Goal: Task Accomplishment & Management: Use online tool/utility

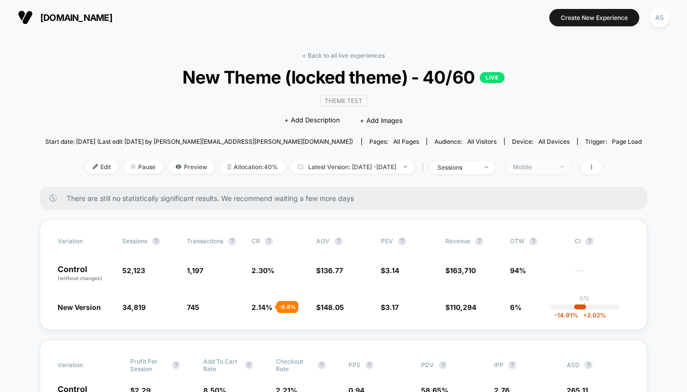
click at [544, 169] on div "Mobile" at bounding box center [533, 166] width 40 height 7
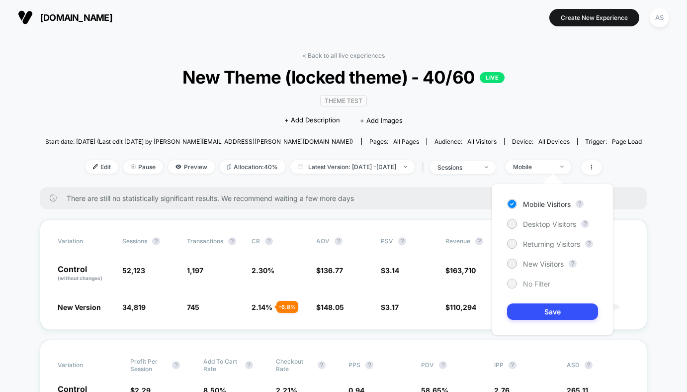
click at [526, 282] on span "No Filter" at bounding box center [536, 283] width 27 height 8
click at [533, 308] on button "Save" at bounding box center [552, 311] width 91 height 16
click at [359, 168] on span "Latest Version: Aug 7, 2025 - Aug 12, 2025" at bounding box center [352, 166] width 124 height 13
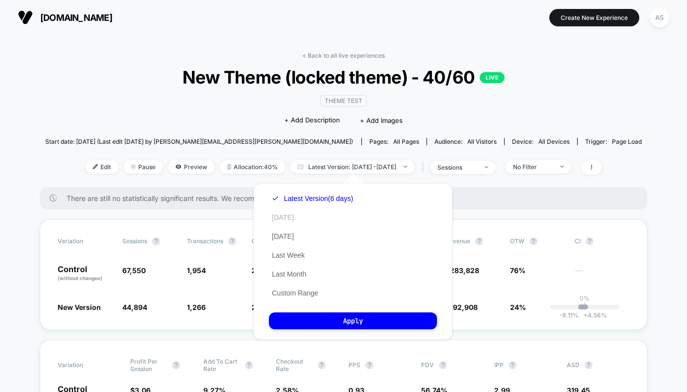
click at [284, 217] on button "[DATE]" at bounding box center [283, 217] width 28 height 9
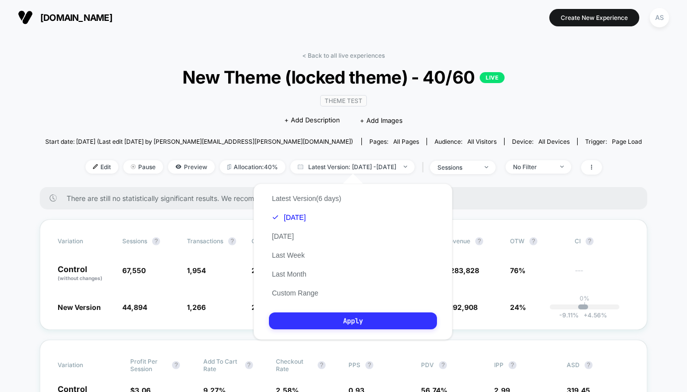
click at [302, 324] on button "Apply" at bounding box center [353, 320] width 168 height 17
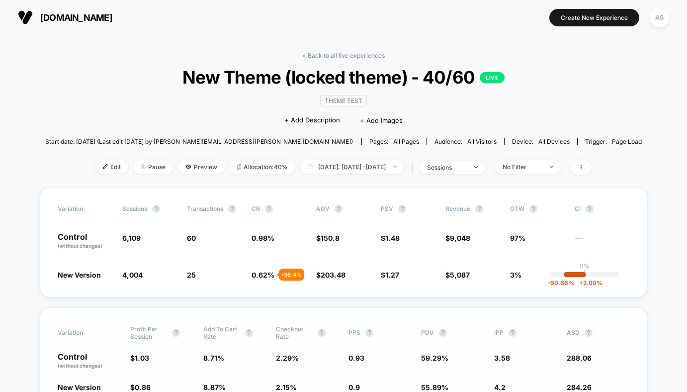
drag, startPoint x: 442, startPoint y: 378, endPoint x: 432, endPoint y: 391, distance: 16.7
click at [440, 378] on div "Variation Profit Per Session ? Add To Cart Rate ? Checkout Rate ? PPS ? PDV ? I…" at bounding box center [344, 358] width 608 height 102
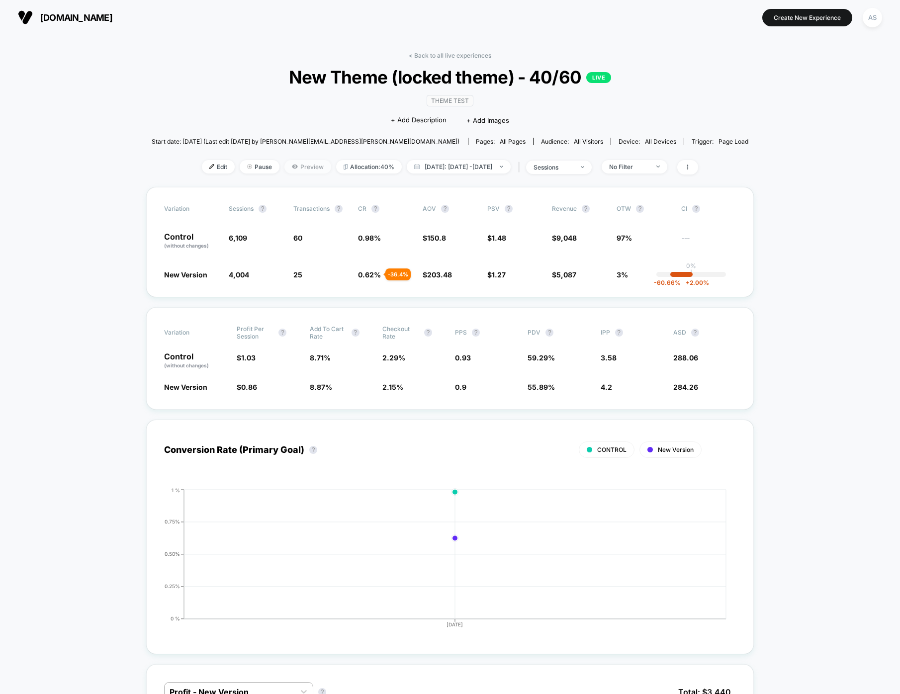
click at [284, 162] on span "Preview" at bounding box center [307, 166] width 47 height 13
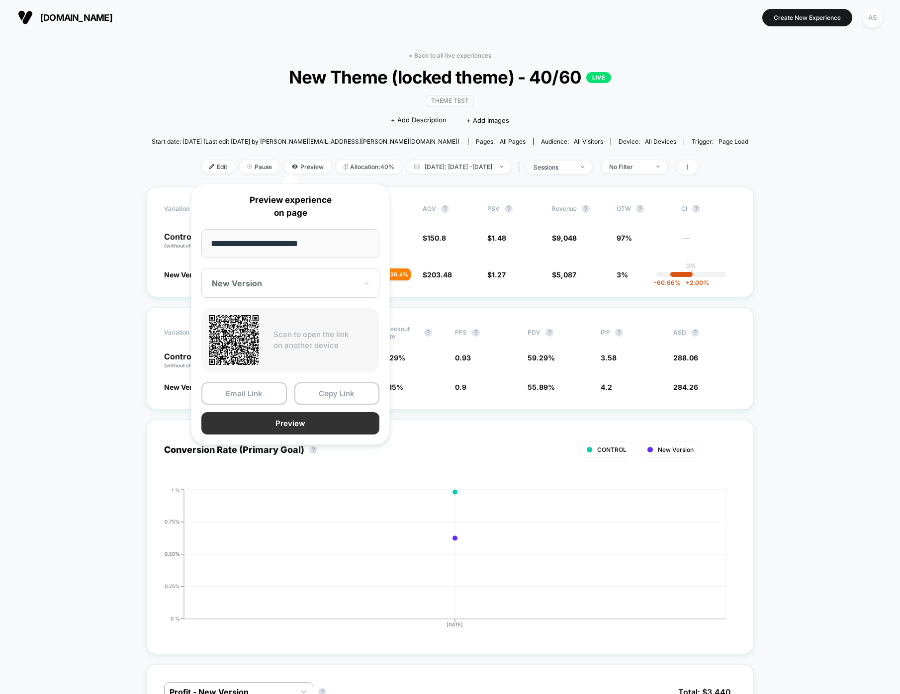
click at [315, 391] on button "Preview" at bounding box center [290, 423] width 178 height 22
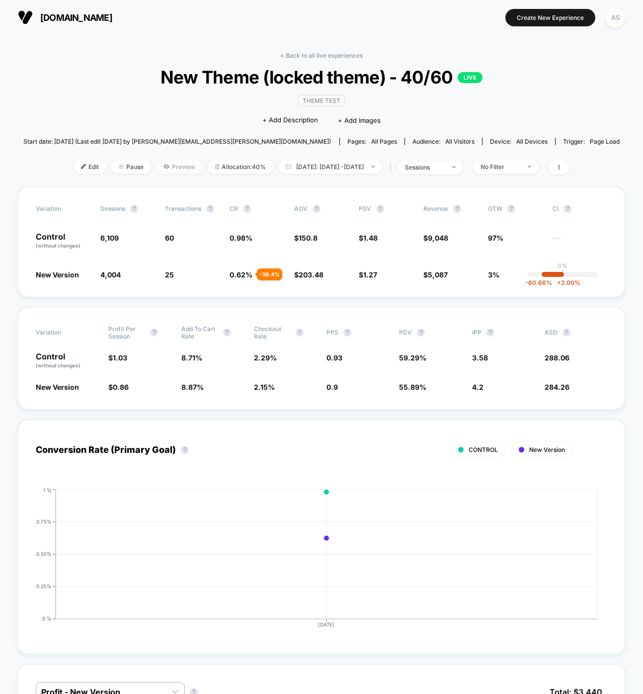
click at [159, 164] on span "Preview" at bounding box center [179, 166] width 47 height 13
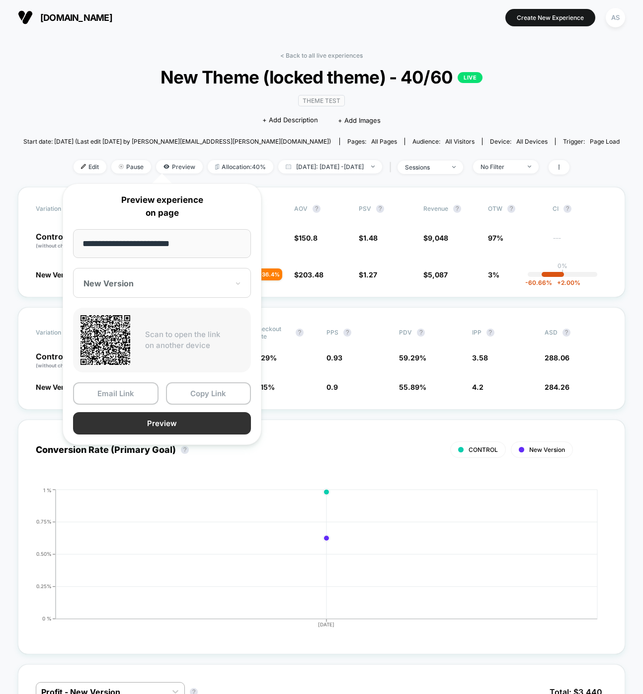
click at [163, 391] on button "Preview" at bounding box center [162, 423] width 178 height 22
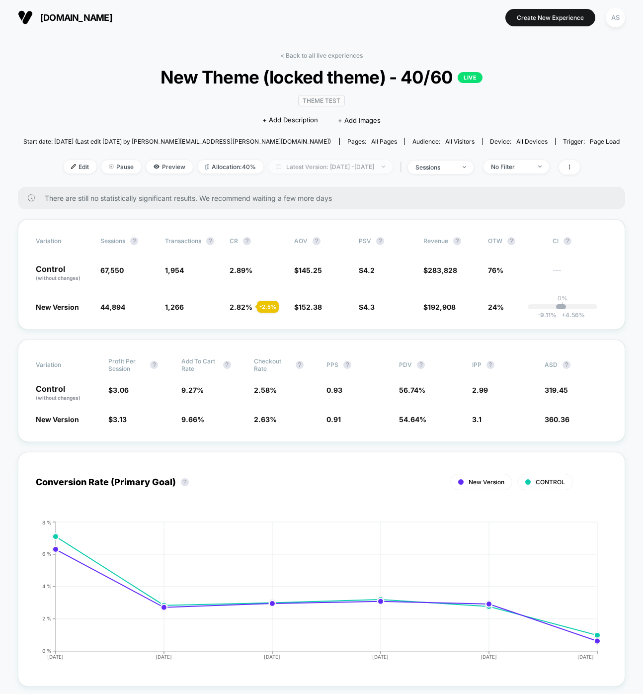
click at [390, 171] on span "Latest Version: [DATE] - [DATE]" at bounding box center [331, 166] width 124 height 13
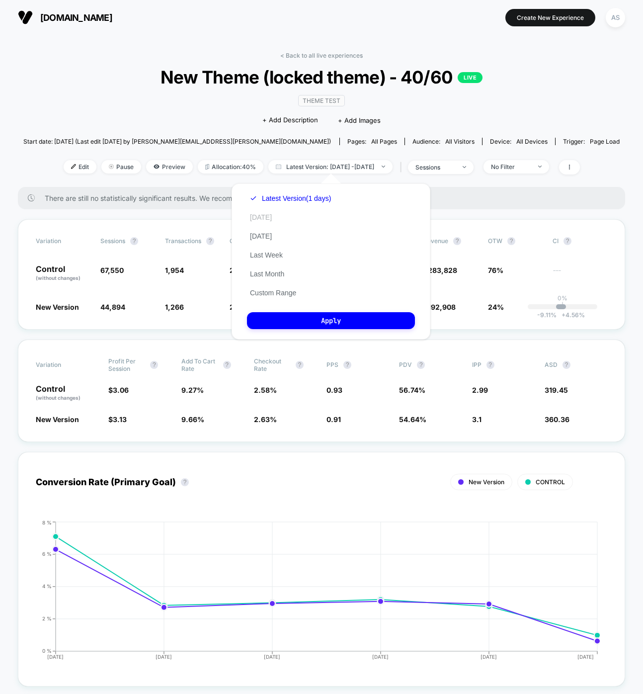
click at [267, 215] on button "[DATE]" at bounding box center [261, 217] width 28 height 9
click at [310, 312] on div "Latest Version (1 days) Today Yesterday Last Week Last Month Custom Range Apply" at bounding box center [331, 261] width 199 height 156
click at [307, 322] on button "Apply" at bounding box center [331, 320] width 168 height 17
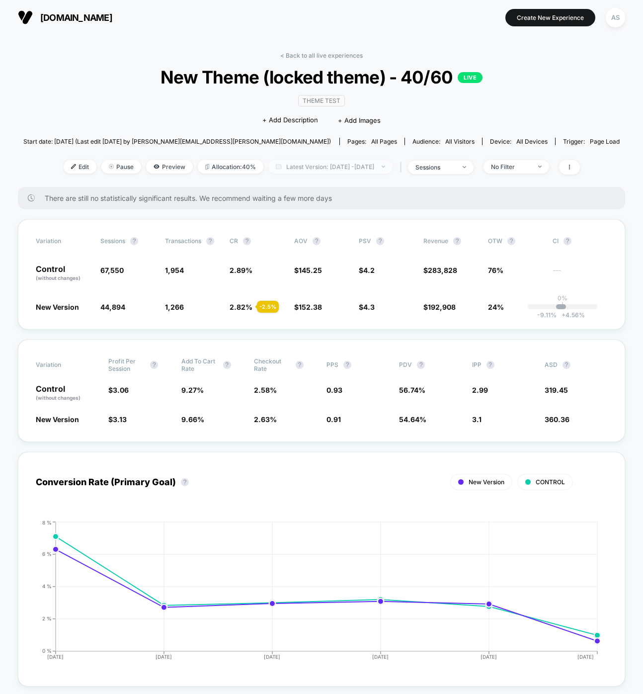
click at [337, 163] on span "Latest Version: [DATE] - [DATE]" at bounding box center [331, 166] width 124 height 13
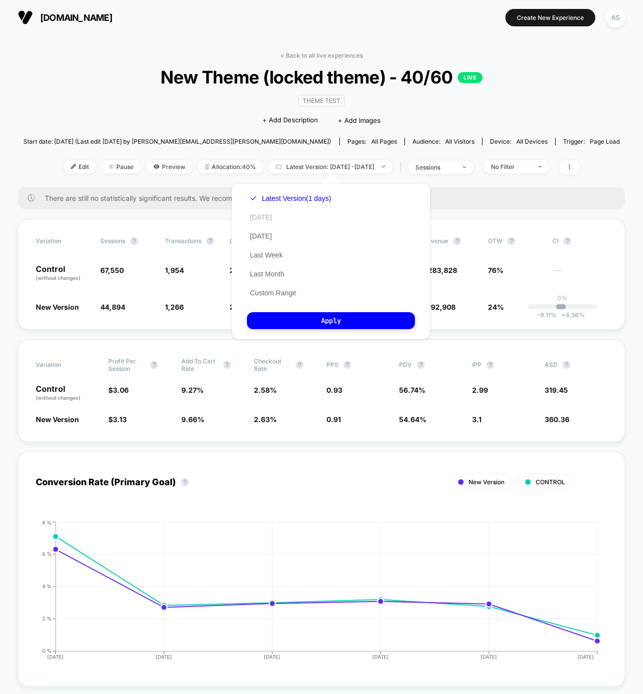
click at [264, 214] on button "[DATE]" at bounding box center [261, 217] width 28 height 9
click at [286, 318] on button "Apply" at bounding box center [331, 320] width 168 height 17
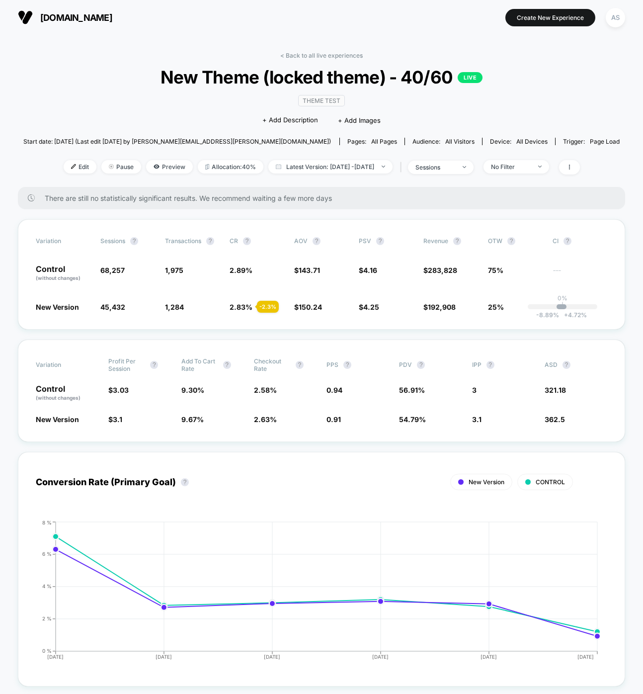
click at [150, 101] on div "< Back to all live experiences New Theme (locked theme) - 40/60 LIVE Theme Test…" at bounding box center [321, 119] width 597 height 135
click at [332, 468] on div "Conversion Rate (Primary Goal) ? New Version CONTROL Hide 2025-08-08 2025-08-09…" at bounding box center [322, 569] width 608 height 235
click at [457, 159] on div "< Back to all live experiences New Theme (locked theme) - 40/60 LIVE Theme Test…" at bounding box center [321, 119] width 597 height 135
click at [450, 165] on div "sessions" at bounding box center [436, 167] width 40 height 7
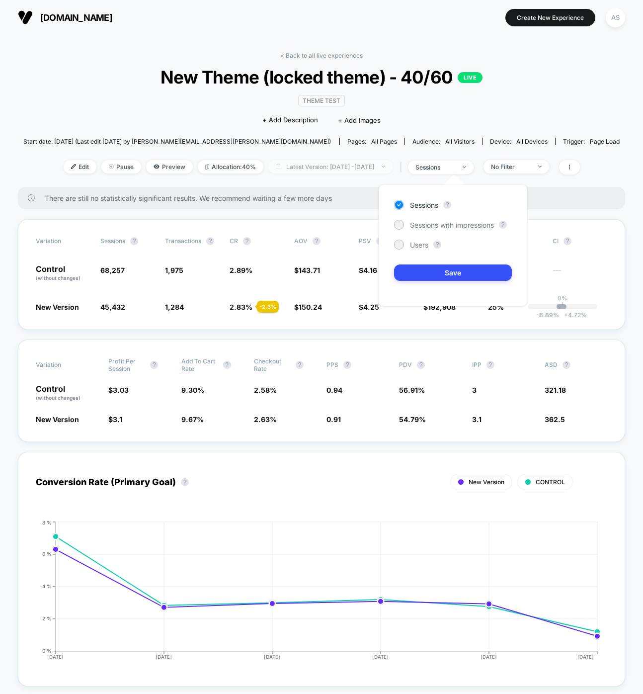
click at [376, 169] on span "Latest Version: Aug 13, 2025 - Aug 13, 2025" at bounding box center [331, 166] width 124 height 13
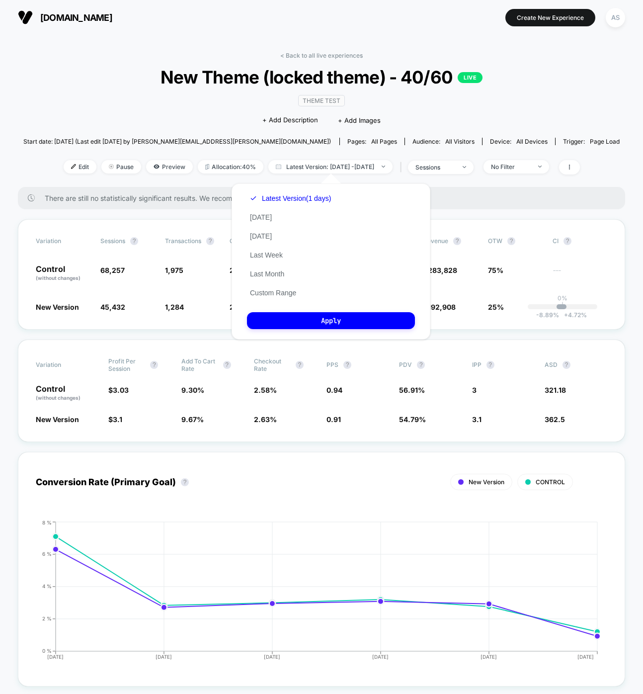
click at [274, 213] on div "Latest Version (1 days) Today Yesterday Last Week Last Month Custom Range" at bounding box center [290, 245] width 87 height 113
click at [267, 217] on button "Today" at bounding box center [261, 217] width 28 height 9
click at [289, 316] on button "Apply" at bounding box center [331, 320] width 168 height 17
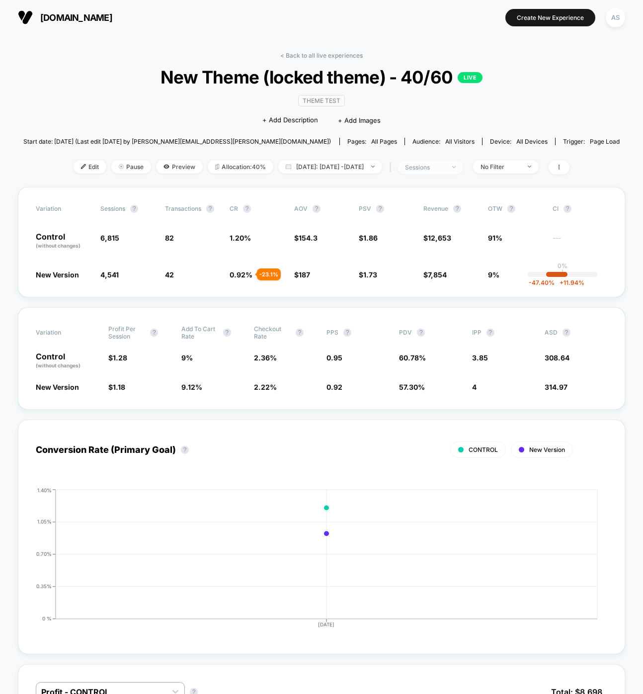
click at [457, 174] on span "sessions" at bounding box center [431, 167] width 66 height 13
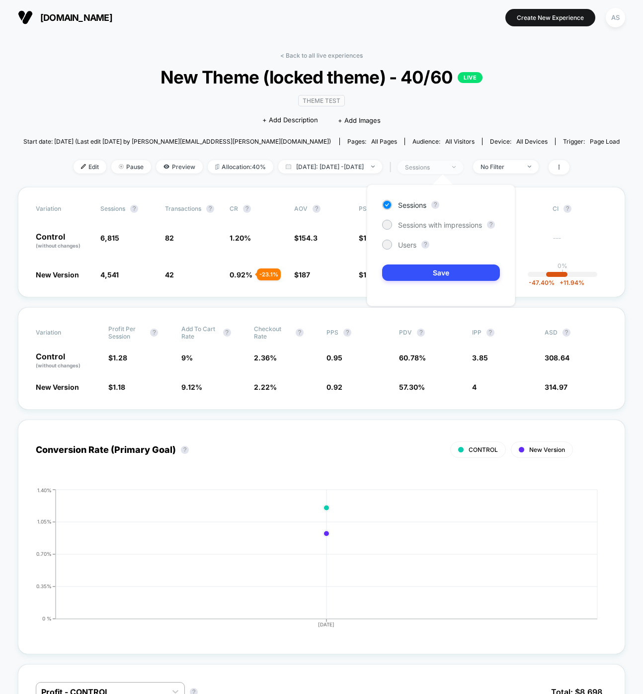
click at [460, 172] on span "sessions" at bounding box center [431, 167] width 66 height 13
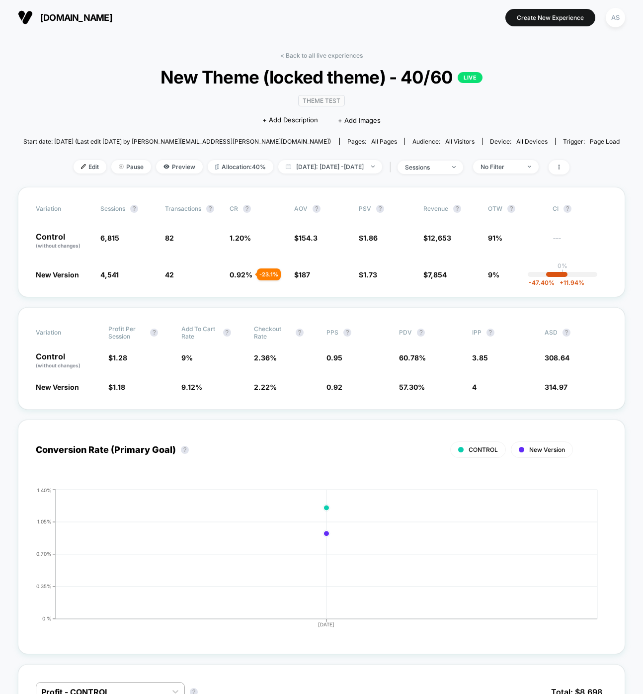
click at [522, 157] on div "< Back to all live experiences New Theme (locked theme) - 40/60 LIVE Theme Test…" at bounding box center [321, 119] width 597 height 135
click at [520, 164] on div "No Filter" at bounding box center [501, 166] width 40 height 7
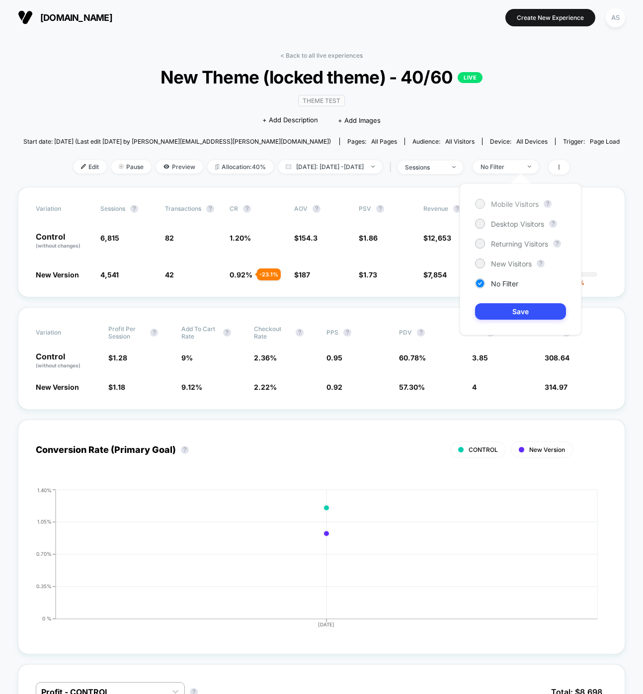
click at [510, 205] on span "Mobile Visitors" at bounding box center [515, 204] width 48 height 8
click at [518, 204] on span "Mobile Visitors" at bounding box center [515, 204] width 48 height 8
click at [519, 207] on span "Mobile Visitors" at bounding box center [515, 204] width 48 height 8
click at [516, 317] on button "Save" at bounding box center [520, 311] width 91 height 16
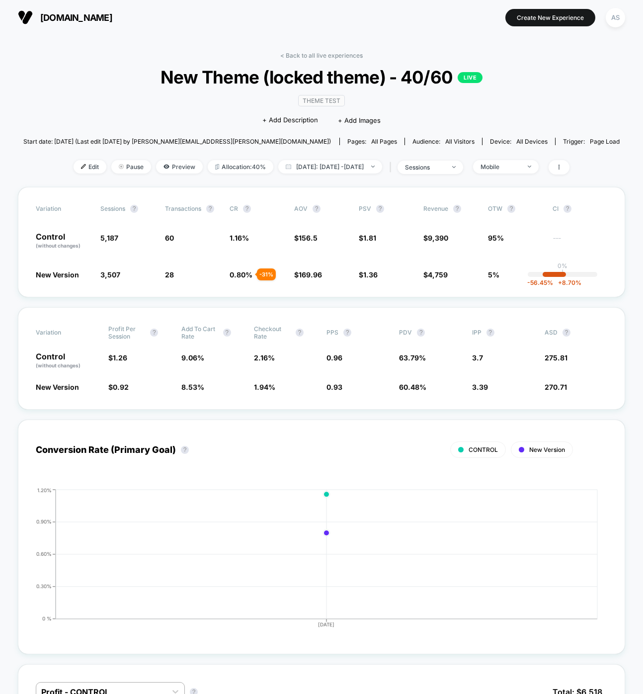
click at [543, 177] on div "< Back to all live experiences New Theme (locked theme) - 40/60 LIVE Theme Test…" at bounding box center [321, 119] width 597 height 135
click at [538, 172] on span "Mobile" at bounding box center [506, 166] width 66 height 13
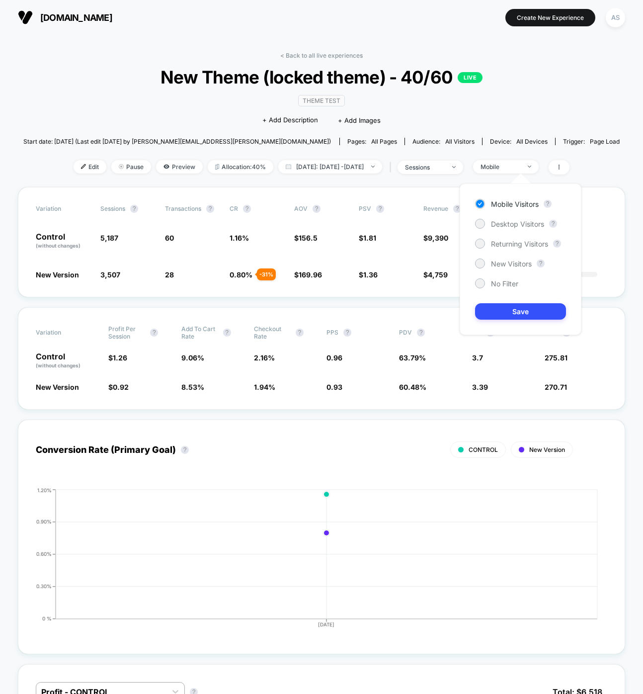
click at [509, 216] on div "Mobile Visitors ? Desktop Visitors ? Returning Visitors ? New Visitors ? No Fil…" at bounding box center [521, 259] width 122 height 152
click at [510, 223] on span "Desktop Visitors" at bounding box center [517, 224] width 53 height 8
click at [507, 309] on button "Save" at bounding box center [520, 311] width 91 height 16
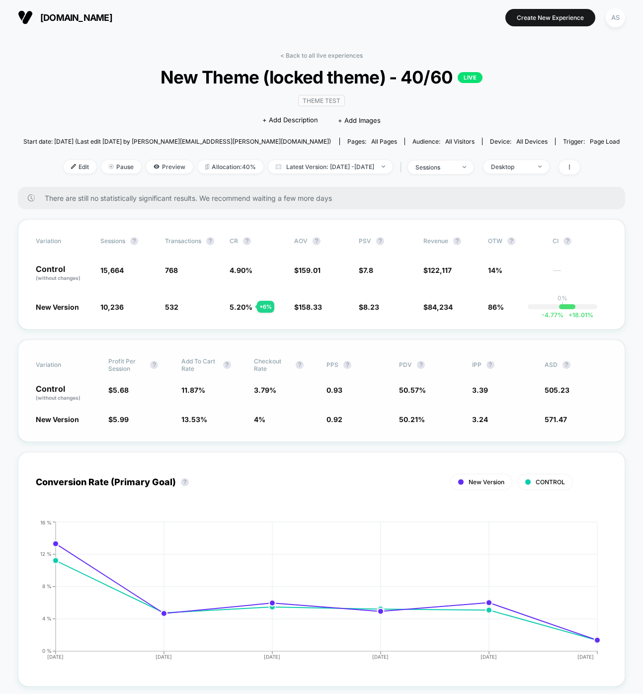
click at [191, 340] on div "Variation Profit Per Session ? Add To Cart Rate ? Checkout Rate ? PPS ? PDV ? I…" at bounding box center [322, 391] width 608 height 102
click at [531, 167] on div "Desktop" at bounding box center [511, 166] width 40 height 7
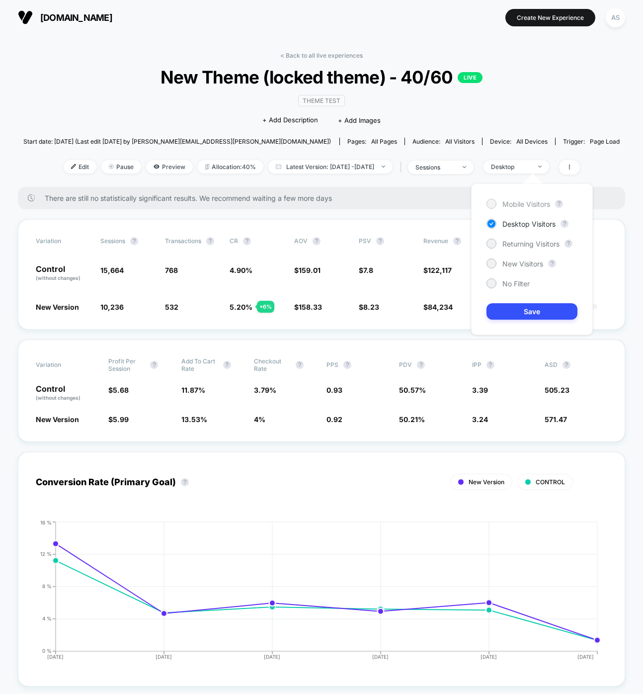
click at [528, 204] on span "Mobile Visitors" at bounding box center [527, 204] width 48 height 8
click at [526, 314] on button "Save" at bounding box center [532, 311] width 91 height 16
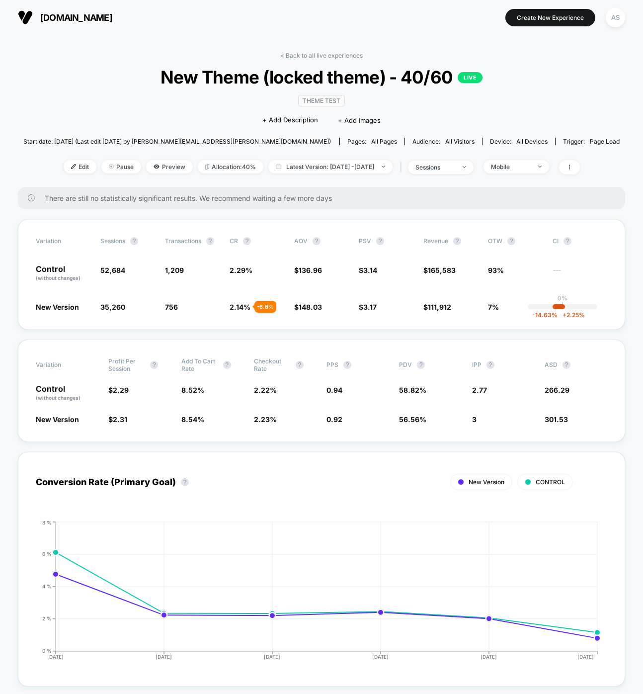
click at [455, 164] on div "sessions" at bounding box center [436, 167] width 40 height 7
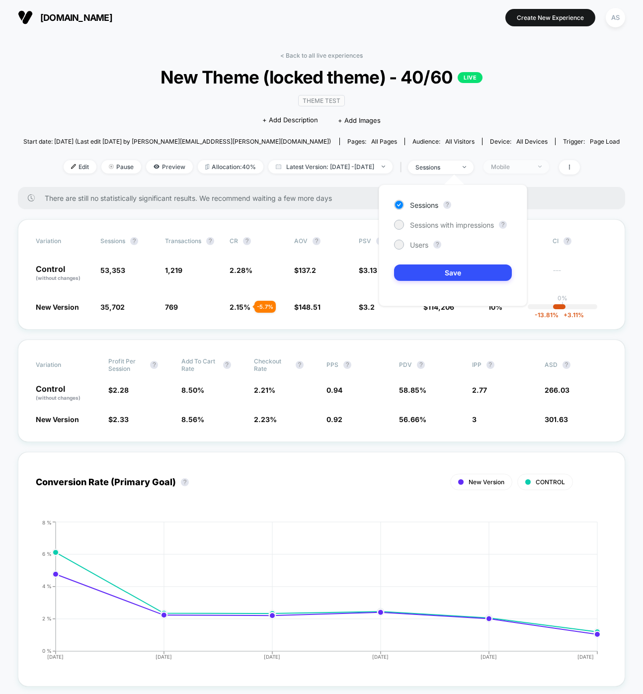
click at [531, 166] on div "Mobile" at bounding box center [511, 166] width 40 height 7
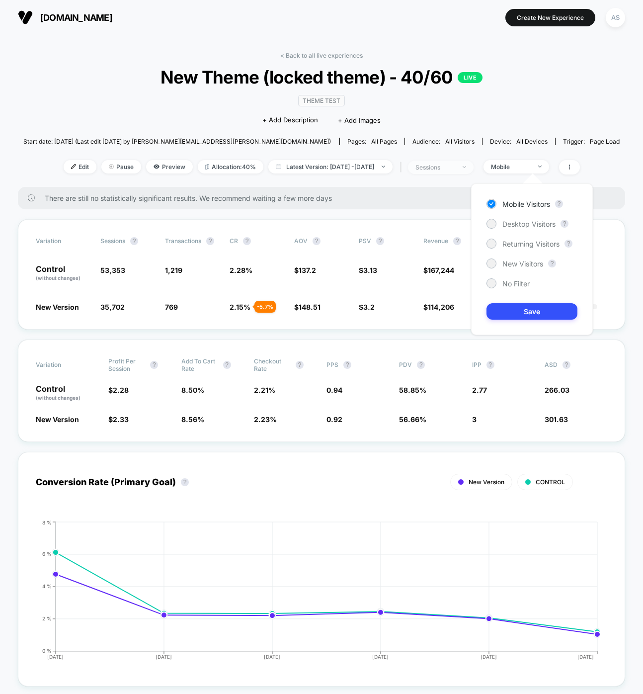
click at [455, 166] on div "sessions" at bounding box center [436, 167] width 40 height 7
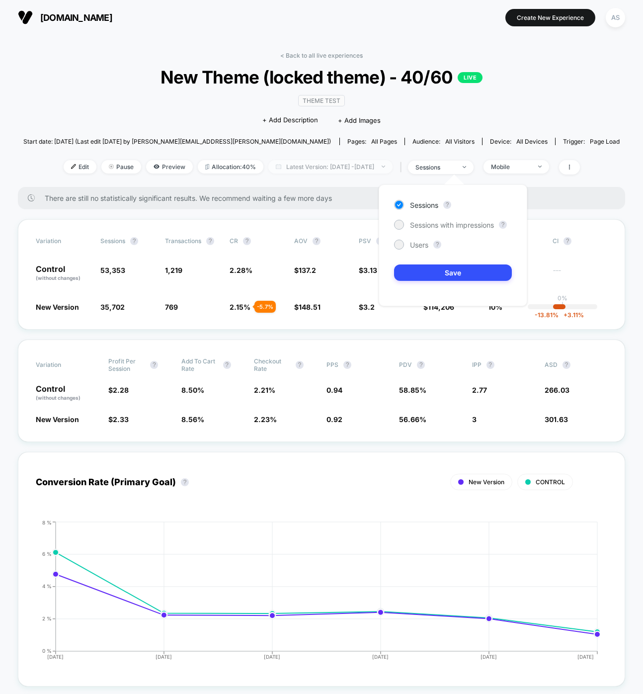
click at [390, 164] on span "Latest Version: [DATE] - [DATE]" at bounding box center [331, 166] width 124 height 13
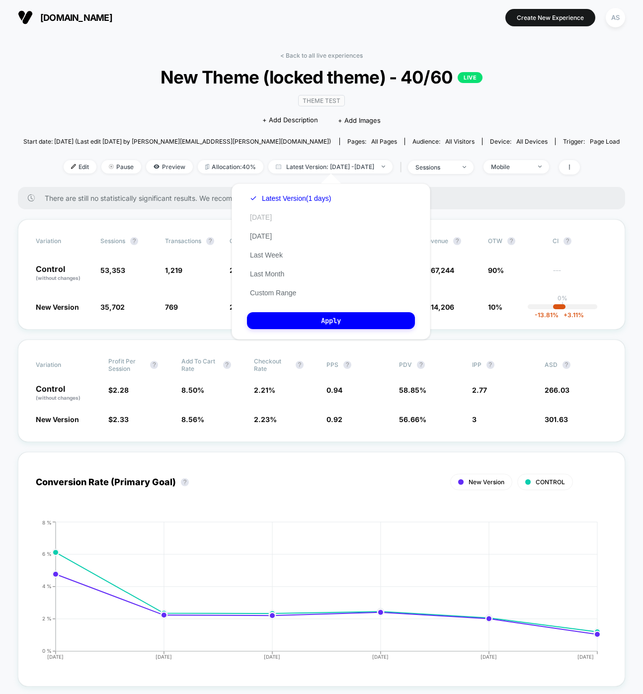
click at [258, 216] on button "[DATE]" at bounding box center [261, 217] width 28 height 9
click at [297, 328] on div "Latest Version (1 days) Today Yesterday Last Week Last Month Custom Range Apply" at bounding box center [331, 261] width 199 height 156
click at [299, 321] on button "Apply" at bounding box center [331, 320] width 168 height 17
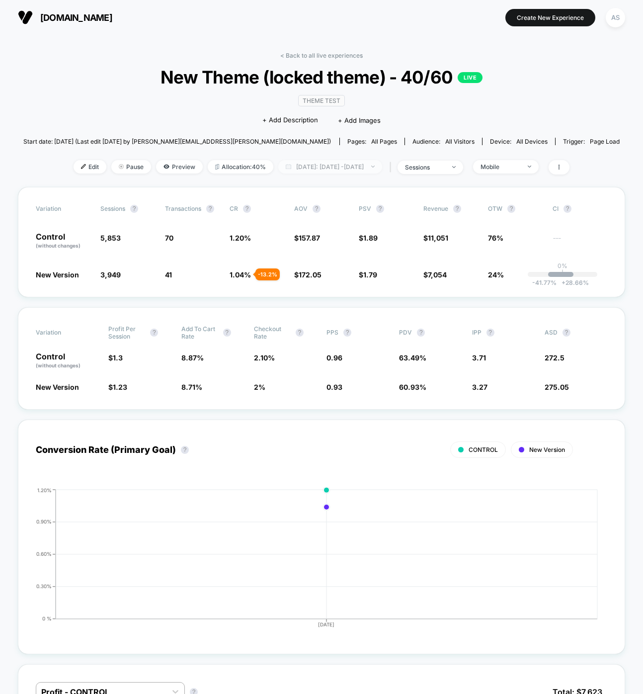
click at [327, 166] on span "Today: Aug 13, 2025 - Aug 13, 2025" at bounding box center [330, 166] width 104 height 13
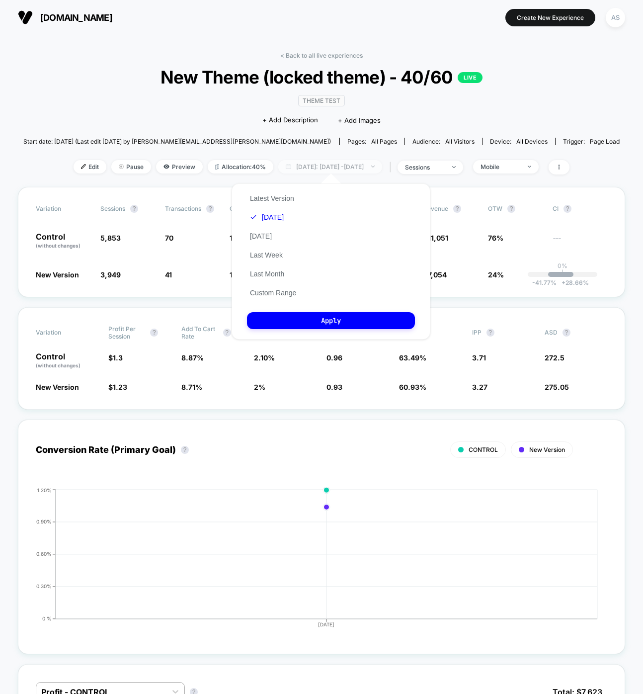
click at [327, 166] on span "Today: Aug 13, 2025 - Aug 13, 2025" at bounding box center [330, 166] width 104 height 13
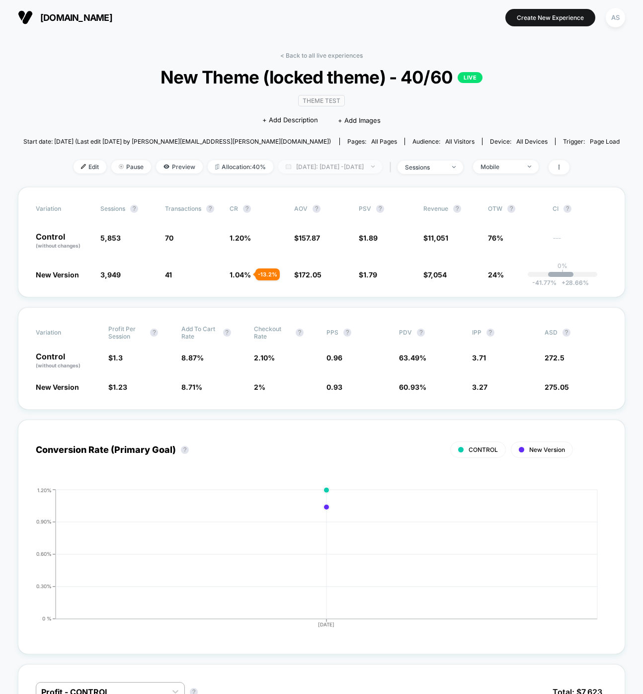
click at [327, 166] on span "Today: Aug 13, 2025 - Aug 13, 2025" at bounding box center [330, 166] width 104 height 13
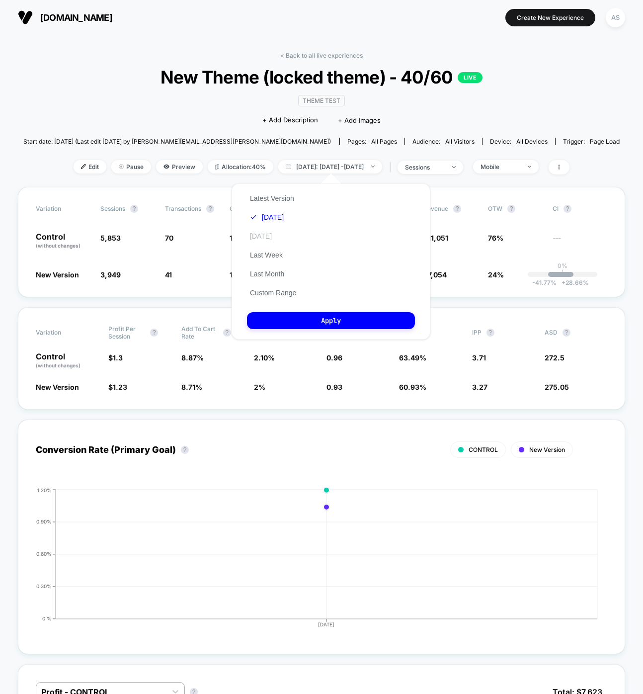
click at [259, 237] on button "[DATE]" at bounding box center [261, 236] width 28 height 9
click at [295, 317] on button "Apply" at bounding box center [331, 320] width 168 height 17
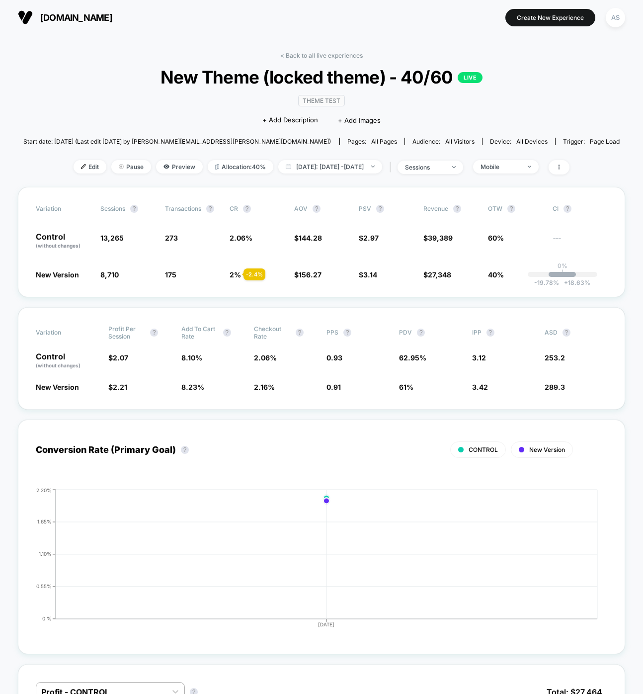
click at [315, 159] on div "< Back to all live experiences New Theme (locked theme) - 40/60 LIVE Theme Test…" at bounding box center [321, 119] width 597 height 135
click at [308, 169] on span "Yesterday: Aug 12, 2025 - Aug 12, 2025" at bounding box center [330, 166] width 104 height 13
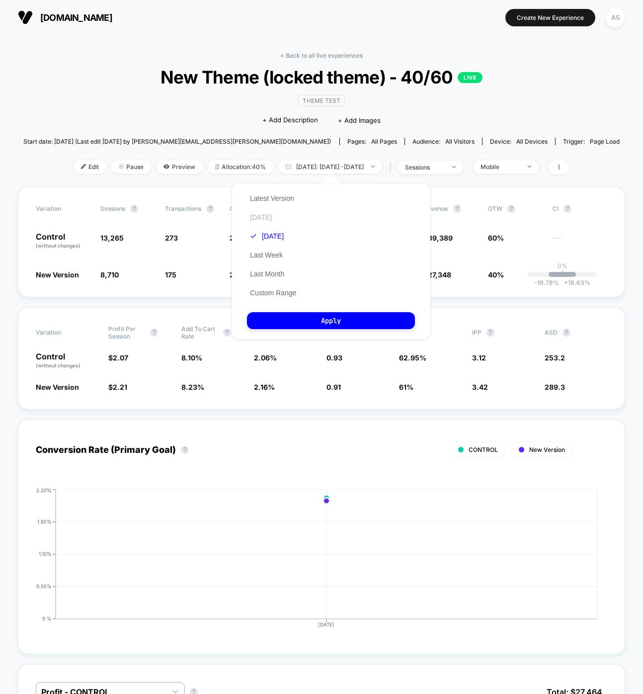
click at [266, 219] on button "[DATE]" at bounding box center [261, 217] width 28 height 9
click at [298, 313] on button "Apply" at bounding box center [331, 320] width 168 height 17
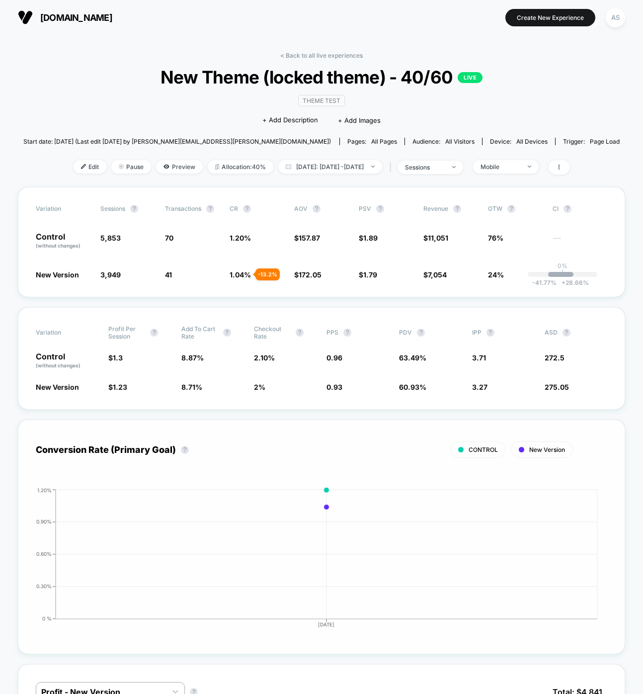
click at [281, 446] on div "CONTROL New Version" at bounding box center [305, 450] width 538 height 16
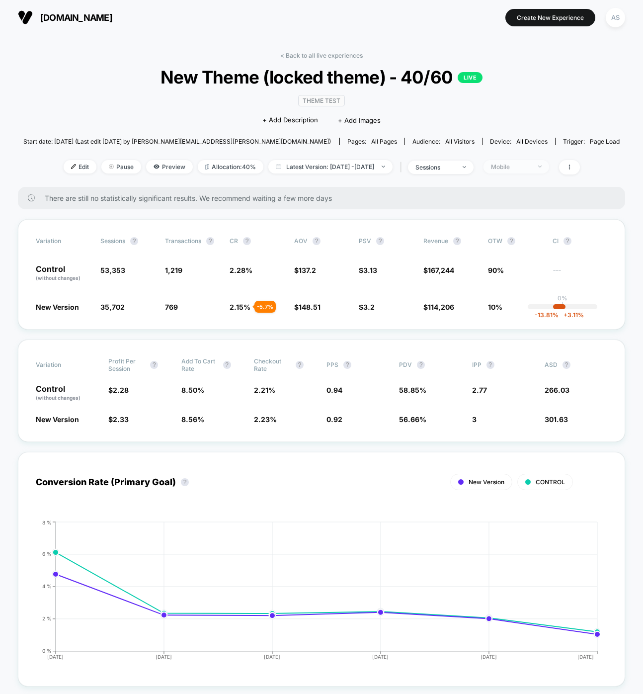
click at [518, 165] on div "Mobile" at bounding box center [511, 166] width 40 height 7
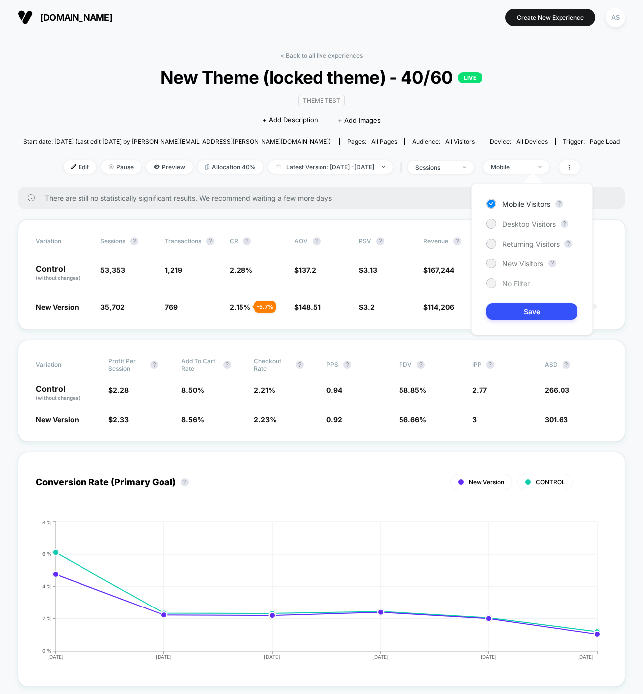
click at [522, 286] on span "No Filter" at bounding box center [516, 283] width 27 height 8
click at [524, 316] on button "Save" at bounding box center [532, 311] width 91 height 16
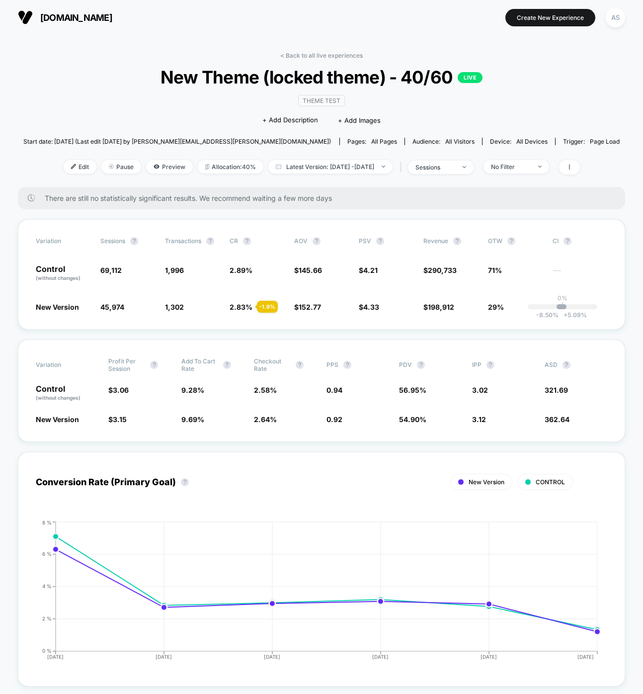
drag, startPoint x: 391, startPoint y: 182, endPoint x: 382, endPoint y: 168, distance: 16.7
click at [391, 182] on div "< Back to all live experiences New Theme (locked theme) - 40/60 LIVE Theme Test…" at bounding box center [321, 119] width 597 height 135
click at [378, 162] on span "Latest Version: [DATE] - [DATE]" at bounding box center [331, 166] width 124 height 13
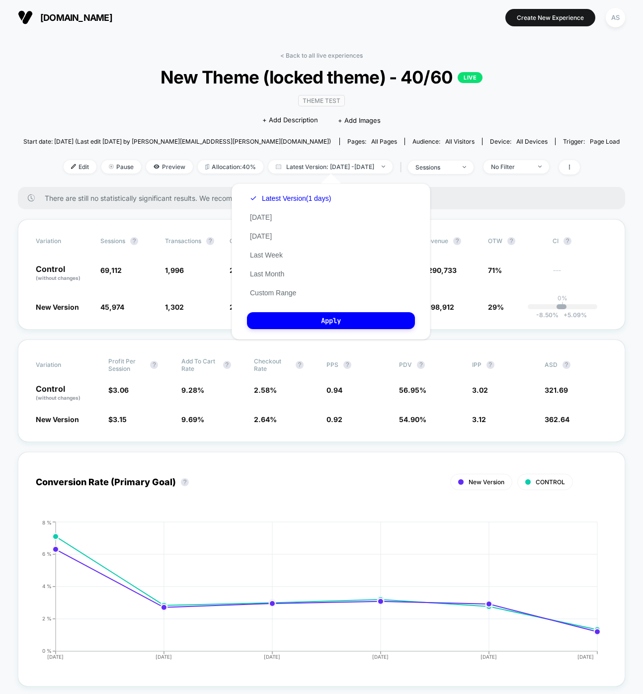
click at [268, 224] on div "Latest Version (1 days) [DATE] [DATE] Last Week Last Month Custom Range" at bounding box center [290, 245] width 87 height 113
click at [263, 218] on button "[DATE]" at bounding box center [261, 217] width 28 height 9
click at [296, 318] on button "Apply" at bounding box center [331, 320] width 168 height 17
